Goal: Task Accomplishment & Management: Use online tool/utility

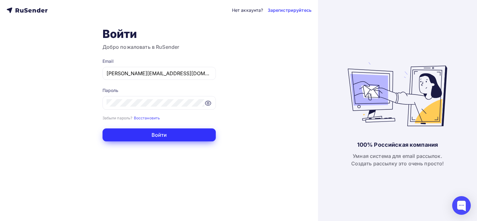
click at [188, 132] on button "Войти" at bounding box center [159, 134] width 113 height 13
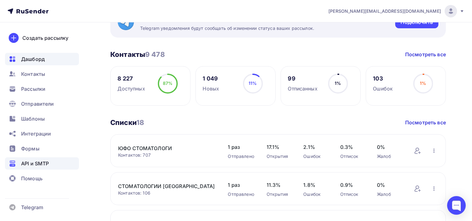
scroll to position [131, 0]
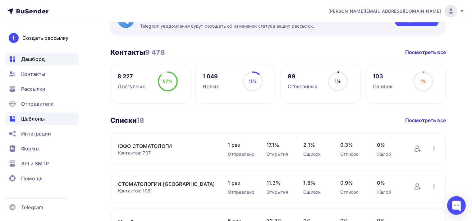
click at [31, 117] on span "Шаблоны" at bounding box center [33, 118] width 24 height 7
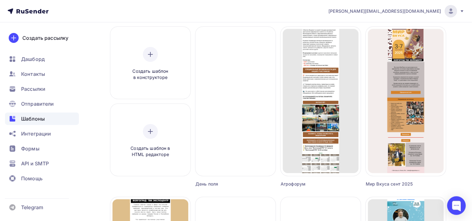
scroll to position [66, 0]
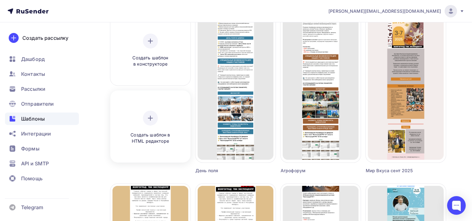
click at [151, 119] on icon at bounding box center [150, 117] width 7 height 7
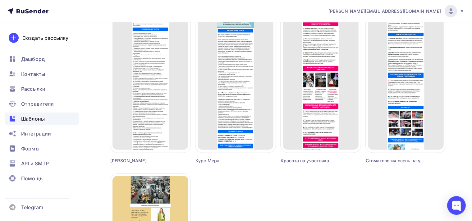
scroll to position [361, 0]
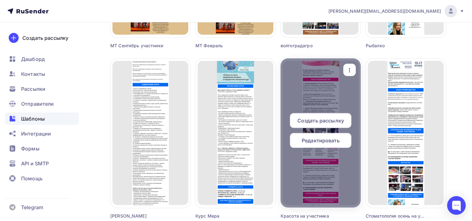
click at [349, 66] on icon "button" at bounding box center [349, 69] width 7 height 7
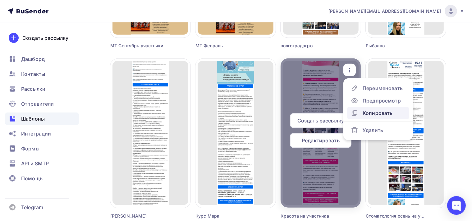
click at [370, 112] on div "Копировать" at bounding box center [377, 112] width 30 height 7
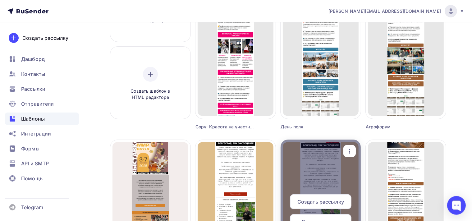
scroll to position [33, 0]
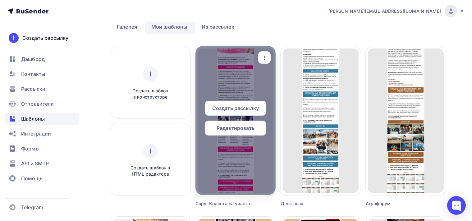
click at [275, 85] on div at bounding box center [235, 120] width 80 height 149
click at [247, 133] on div "Редактировать" at bounding box center [236, 128] width 62 height 15
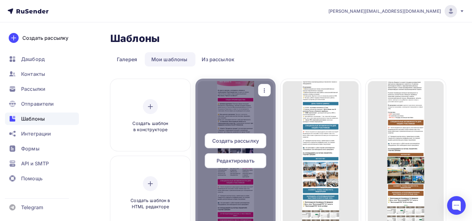
click at [264, 87] on icon "button" at bounding box center [264, 90] width 7 height 7
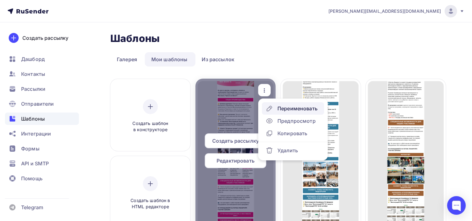
click at [285, 111] on div "Переименовать" at bounding box center [297, 108] width 40 height 7
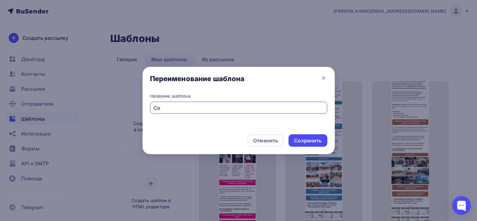
type input "C"
type input "интершарм"
click at [306, 140] on div "Сохранить" at bounding box center [307, 140] width 27 height 7
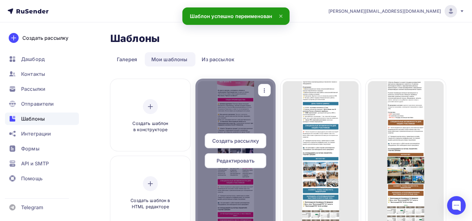
click at [248, 162] on span "Редактировать" at bounding box center [236, 160] width 38 height 7
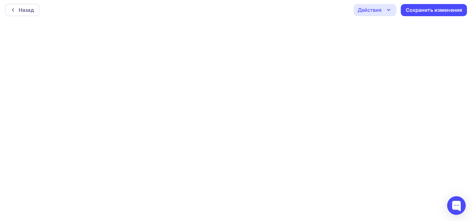
scroll to position [1, 0]
click at [389, 7] on icon "button" at bounding box center [388, 9] width 7 height 7
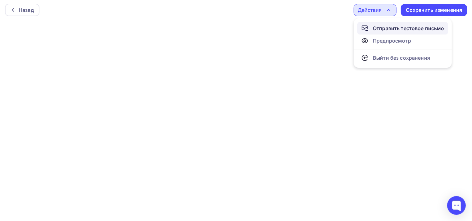
click at [386, 27] on div "Отправить тестовое письмо" at bounding box center [408, 28] width 71 height 7
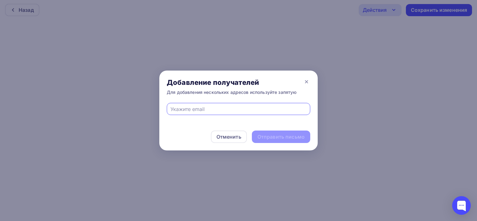
paste input "[EMAIL_ADDRESS][DOMAIN_NAME]"
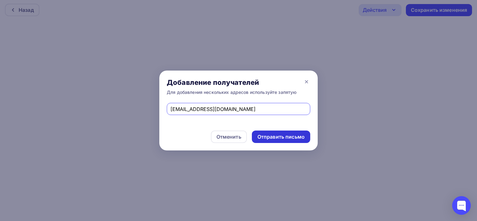
type input "[EMAIL_ADDRESS][DOMAIN_NAME]"
click at [290, 138] on div "Отправить письмо" at bounding box center [281, 136] width 47 height 7
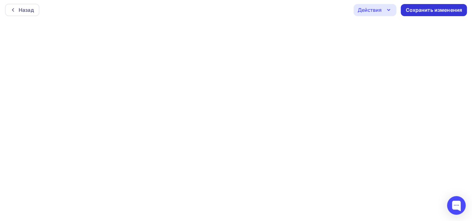
click at [438, 9] on div "Сохранить изменения" at bounding box center [434, 10] width 57 height 7
